Goal: Navigation & Orientation: Go to known website

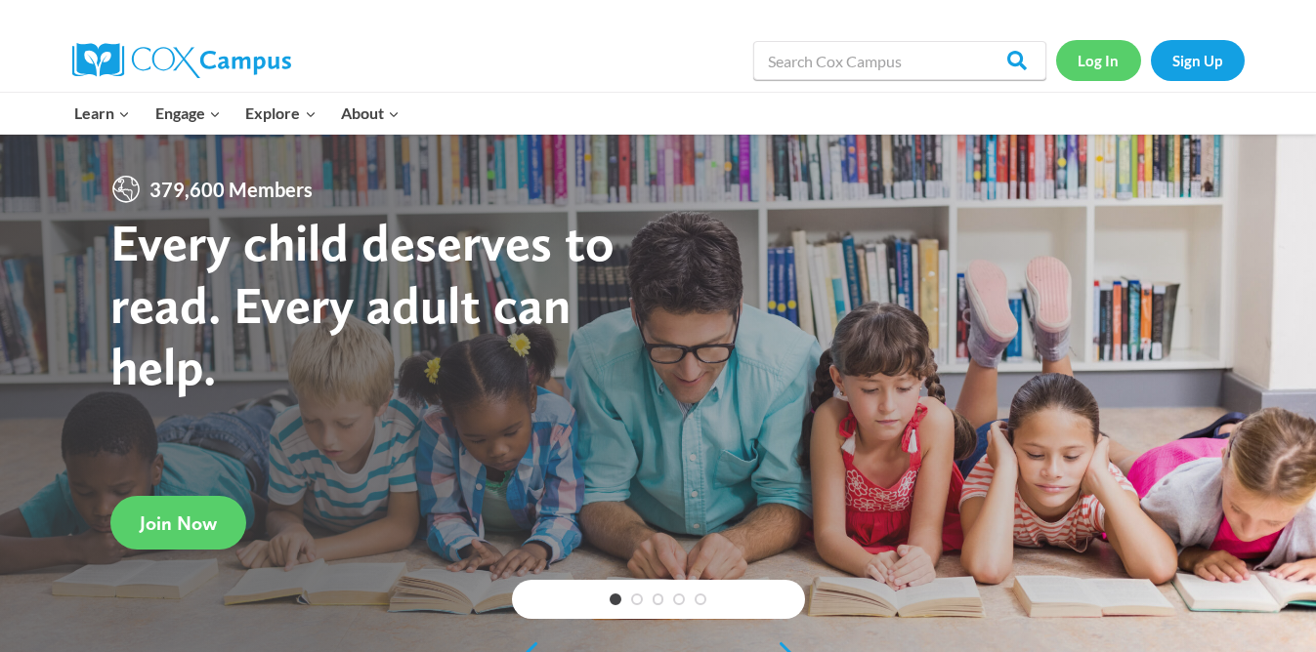
click at [1115, 71] on link "Log In" at bounding box center [1098, 60] width 85 height 40
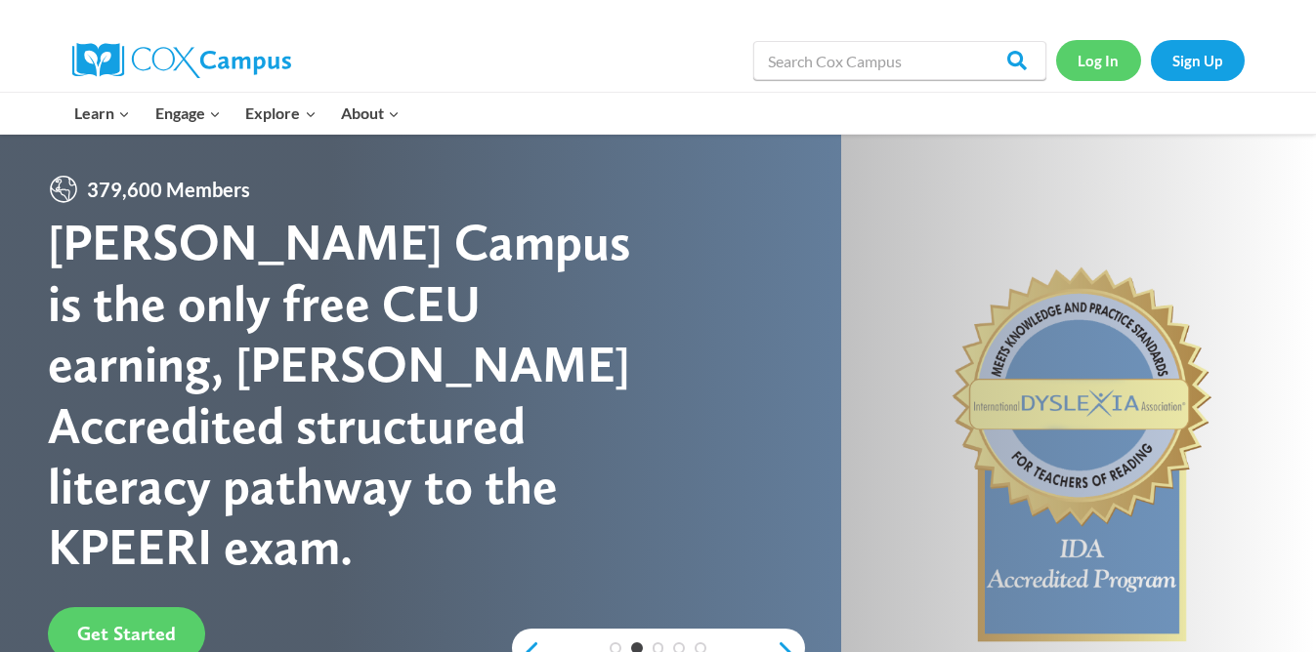
click at [1097, 52] on link "Log In" at bounding box center [1098, 60] width 85 height 40
